Goal: Use online tool/utility: Utilize a website feature to perform a specific function

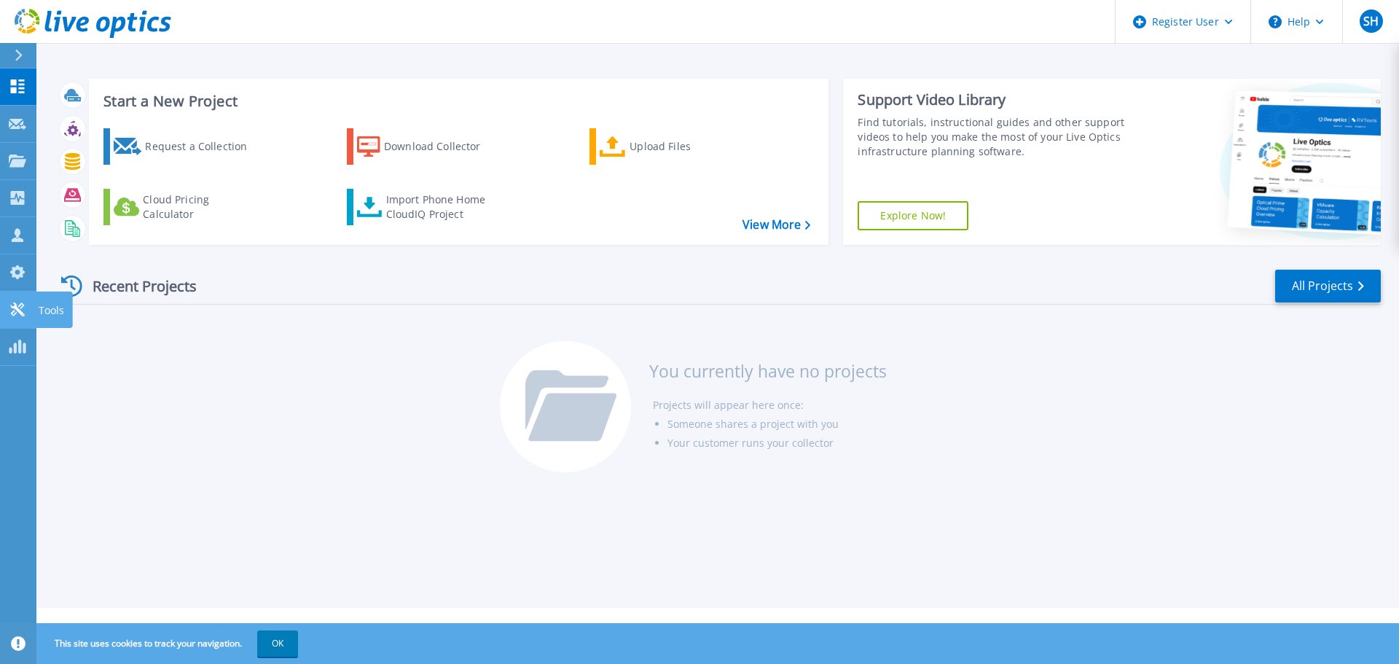
click at [25, 299] on link "Tools Tools" at bounding box center [18, 309] width 36 height 37
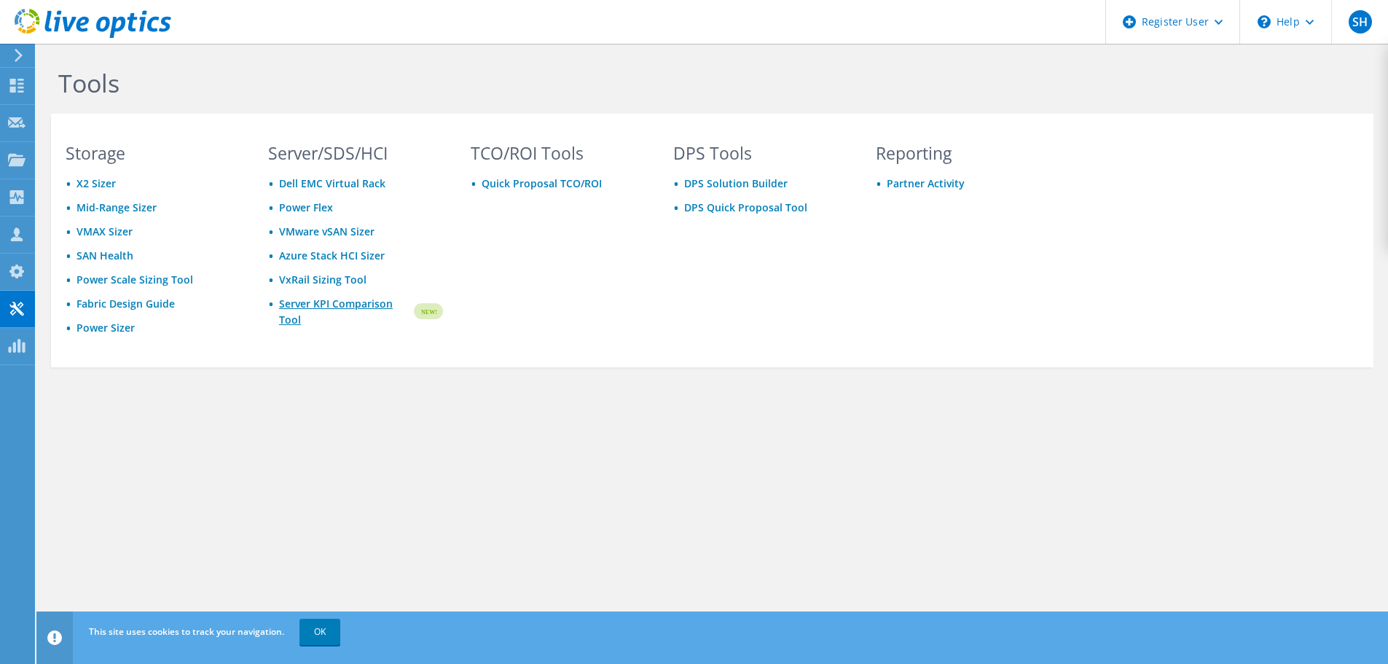
click at [308, 304] on link "Server KPI Comparison Tool" at bounding box center [345, 312] width 133 height 32
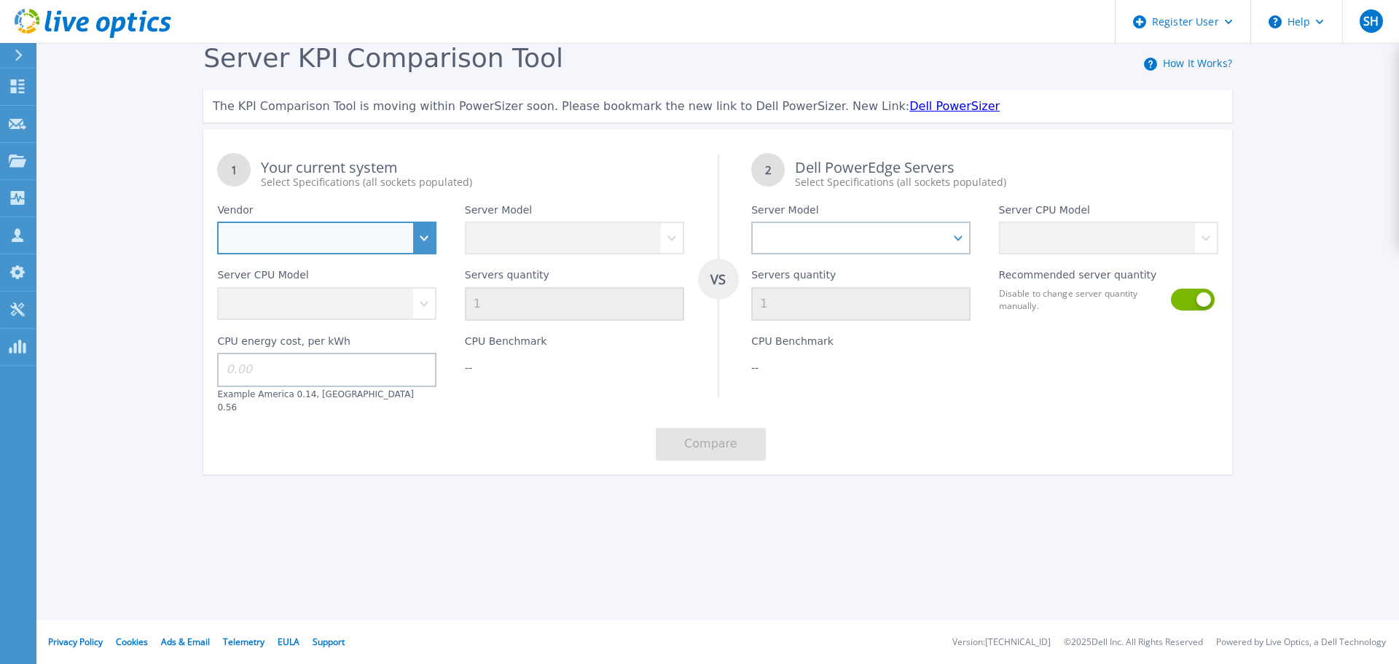
click at [437, 236] on select "Dell HPE Lenovo Supermicro" at bounding box center [326, 238] width 219 height 33
select select "Dell"
click at [217, 222] on select "Dell HPE Lenovo Supermicro" at bounding box center [326, 238] width 219 height 33
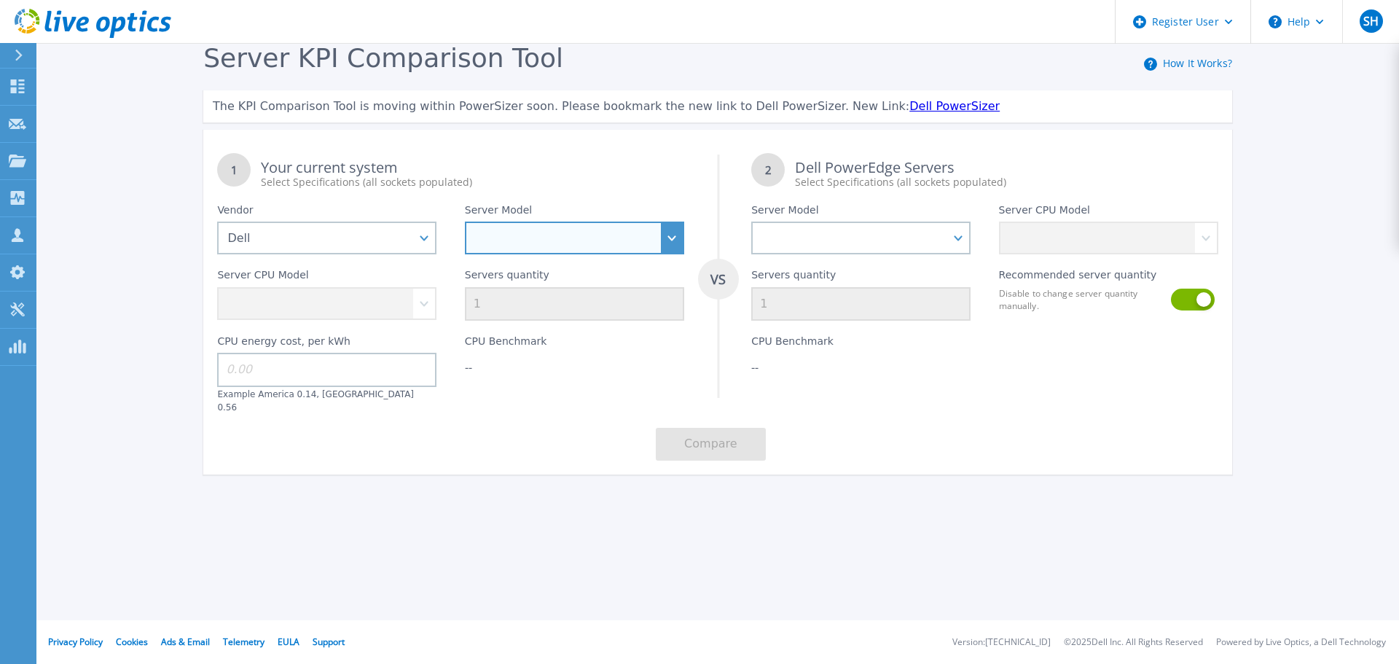
click at [676, 239] on select "PowerEdge C6520 PowerEdge C6525 PowerEdge HS5610 PowerEdge HS5620 PowerEdge R24…" at bounding box center [574, 238] width 219 height 33
select select "PowerEdge R650"
click at [465, 222] on select "PowerEdge C6520 PowerEdge C6525 PowerEdge HS5610 PowerEdge HS5620 PowerEdge R24…" at bounding box center [574, 238] width 219 height 33
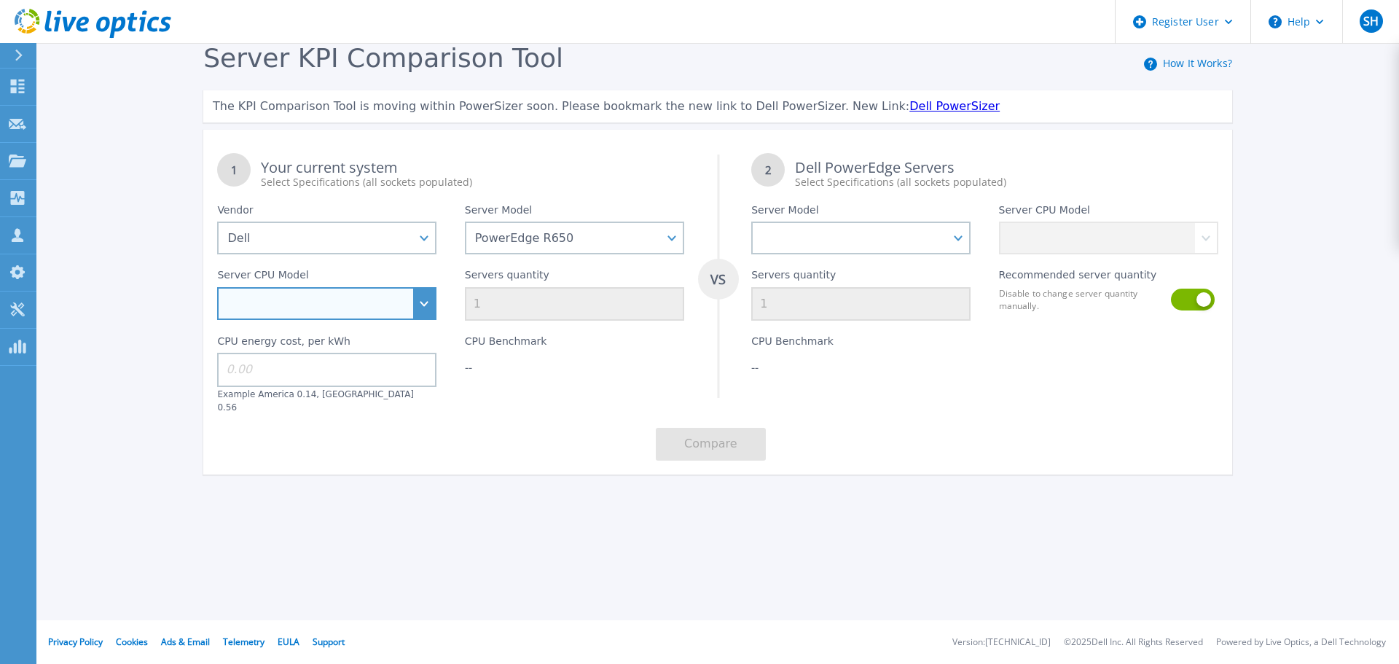
click at [418, 306] on select "Intel Xeon Gold 6312U 2.4GHz Intel Xeon Platinum 8352M 2.3GHz Intel Xeon Platin…" at bounding box center [326, 303] width 219 height 33
select select "311793"
click at [217, 288] on select "Intel Xeon Gold 6312U 2.4GHz Intel Xeon Platinum 8352M 2.3GHz Intel Xeon Platin…" at bounding box center [326, 303] width 219 height 33
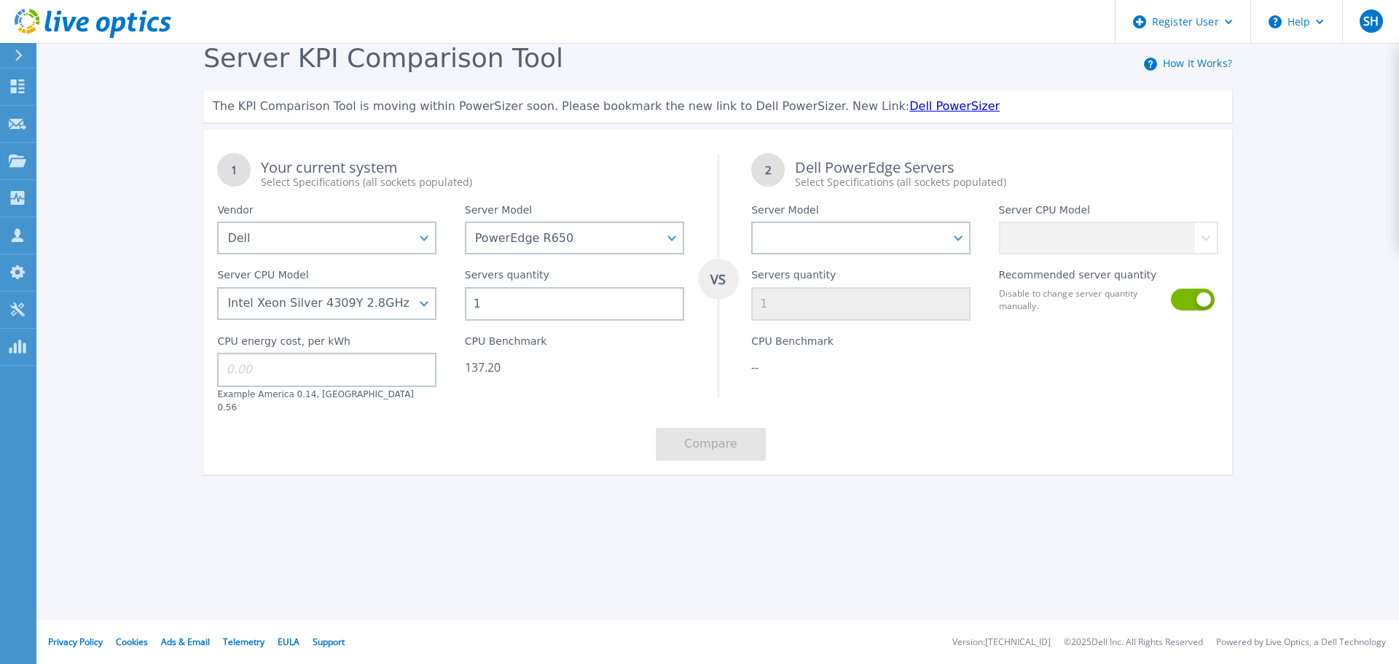
click at [531, 306] on input "1" at bounding box center [574, 304] width 219 height 34
type input "100"
click at [259, 368] on input at bounding box center [326, 370] width 219 height 34
type input "1.20"
click at [960, 230] on select "PowerEdge C6520 PowerEdge C6525 PowerEdge HS5610 PowerEdge HS5620 PowerEdge R24…" at bounding box center [860, 238] width 219 height 33
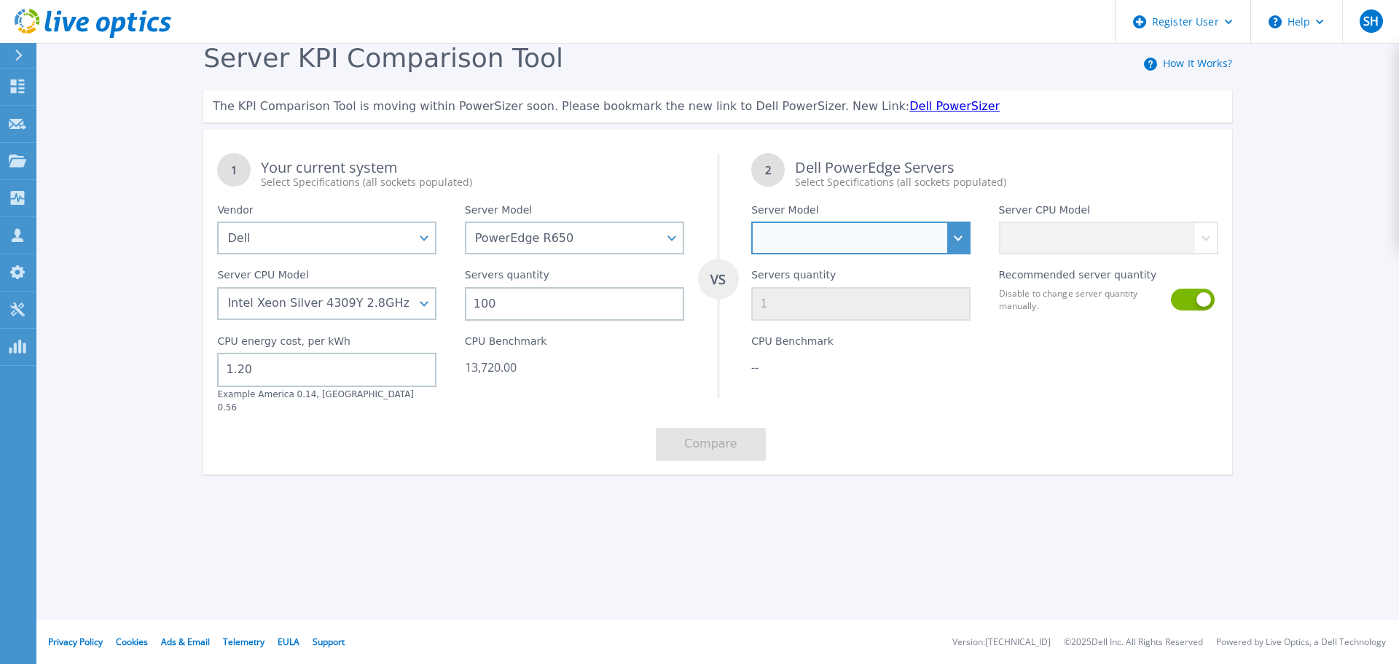
select select "PowerEdge R6715"
click at [751, 222] on select "PowerEdge C6520 PowerEdge C6525 PowerEdge HS5610 PowerEdge HS5620 PowerEdge R24…" at bounding box center [860, 238] width 219 height 33
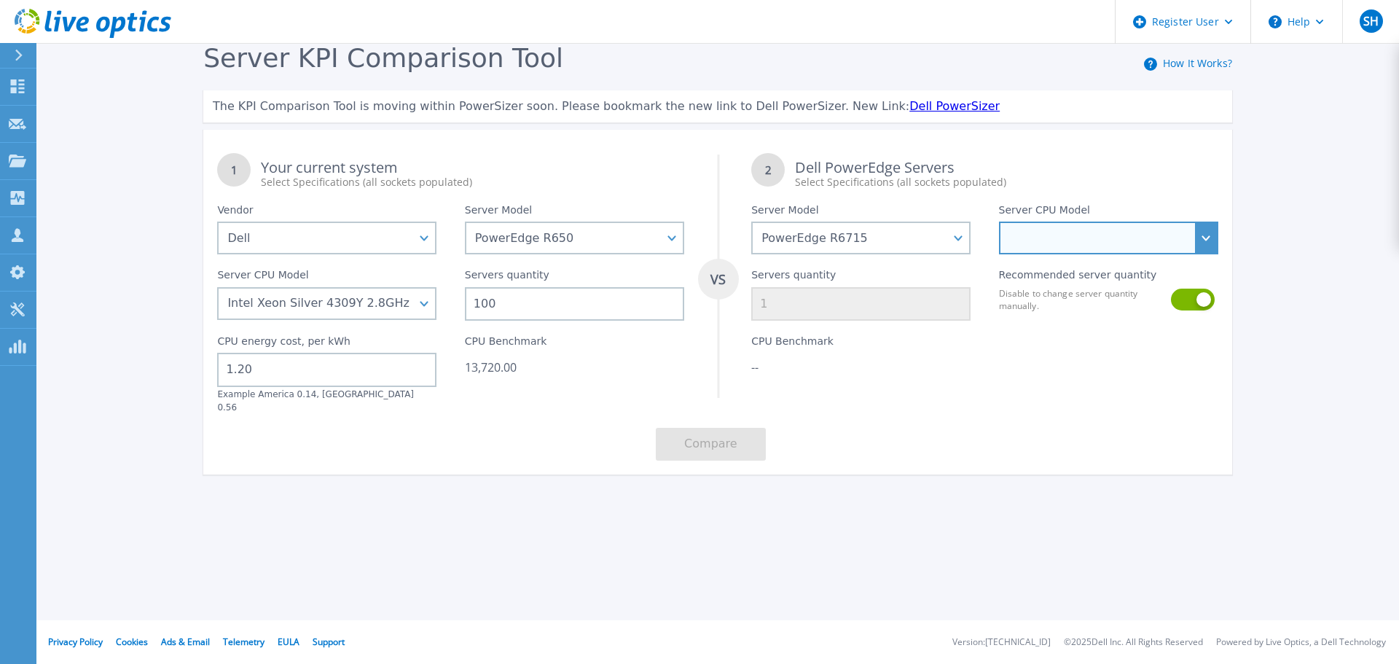
click at [1068, 243] on select "AMD EPYC 9555P 3.2GHz AMD EPYC 9355P 3.55GHz AMD EPYC 9575F 3.3GHz" at bounding box center [1108, 238] width 219 height 33
select select "314004"
click at [999, 222] on select "AMD EPYC 9555P 3.2GHz AMD EPYC 9355P 3.55GHz AMD EPYC 9575F 3.3GHz" at bounding box center [1108, 238] width 219 height 33
type input "18"
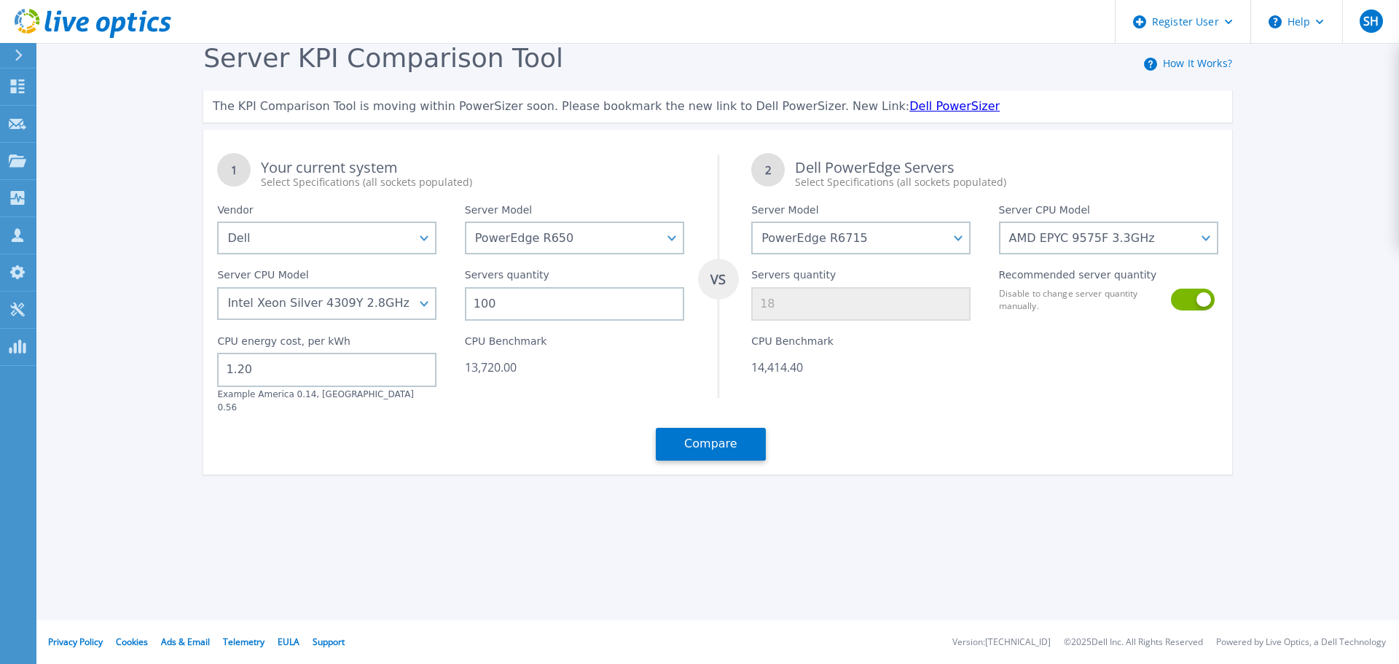
click at [257, 371] on input "1.20" at bounding box center [326, 370] width 219 height 34
type input "1.56"
click at [697, 440] on button "Compare" at bounding box center [711, 444] width 110 height 33
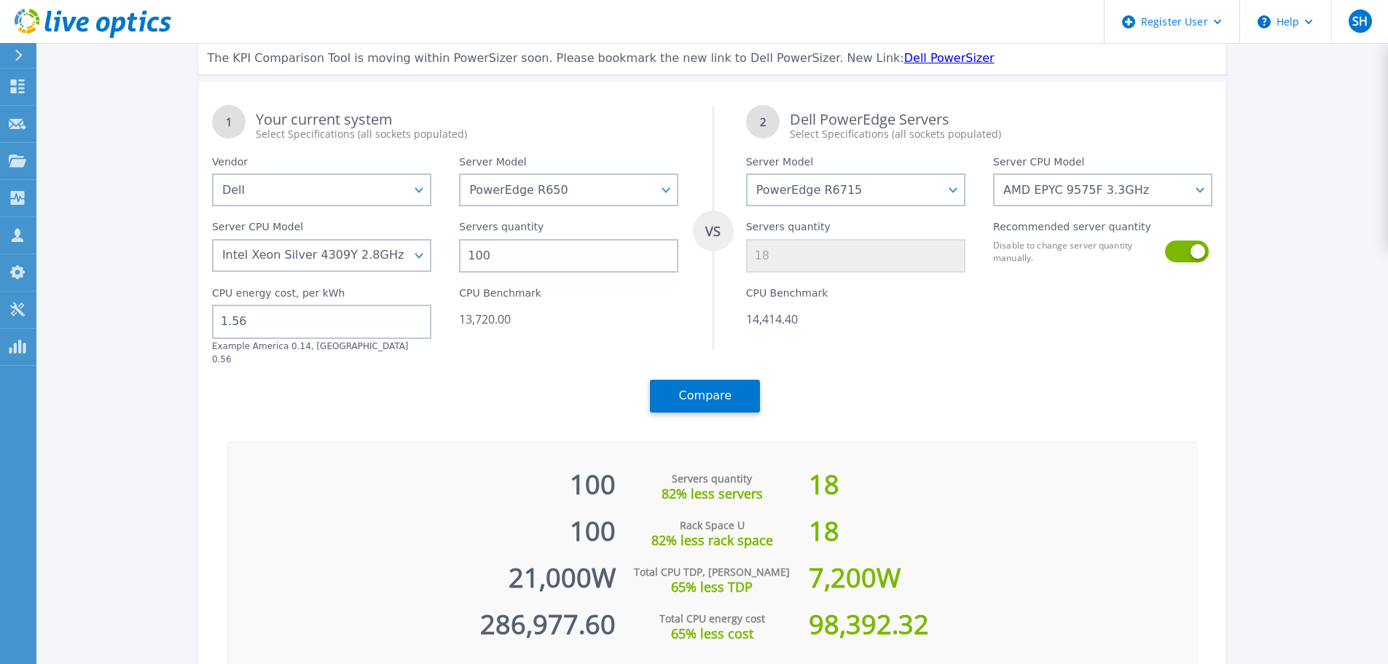
scroll to position [142, 0]
